Goal: Navigation & Orientation: Find specific page/section

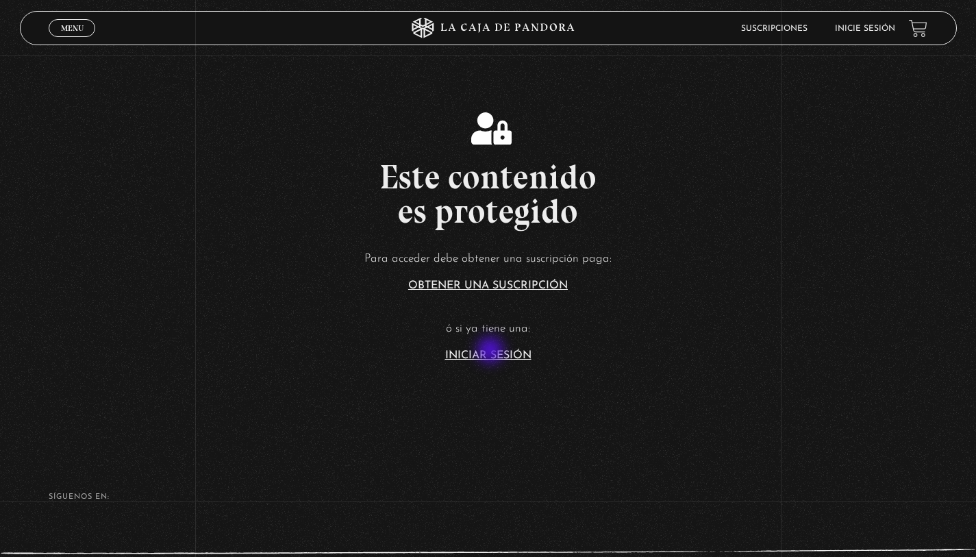
click at [492, 352] on link "Iniciar Sesión" at bounding box center [488, 355] width 86 height 11
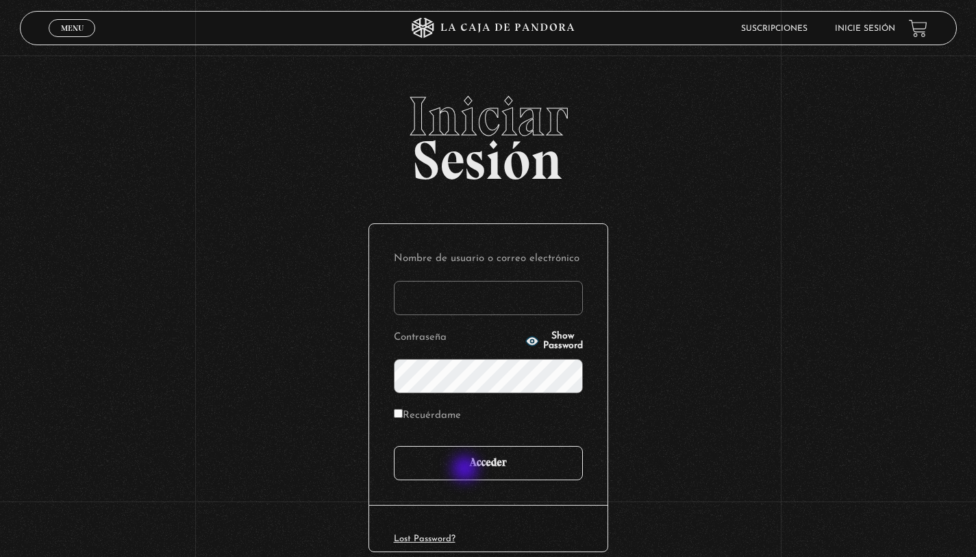
type input "r.rosibel@gmail.com"
click at [467, 470] on input "Acceder" at bounding box center [488, 463] width 189 height 34
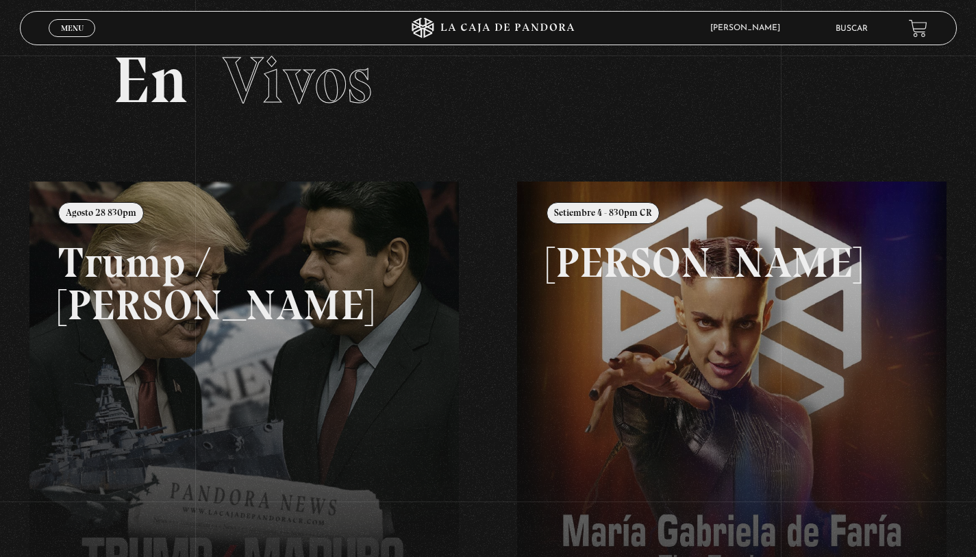
scroll to position [61, 0]
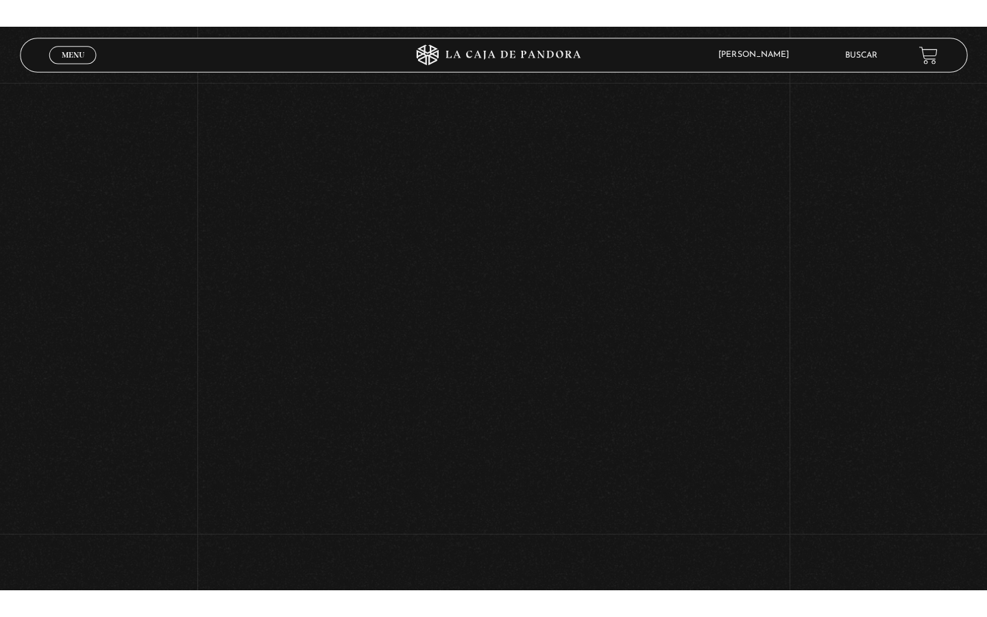
scroll to position [245, 0]
